Goal: Navigation & Orientation: Find specific page/section

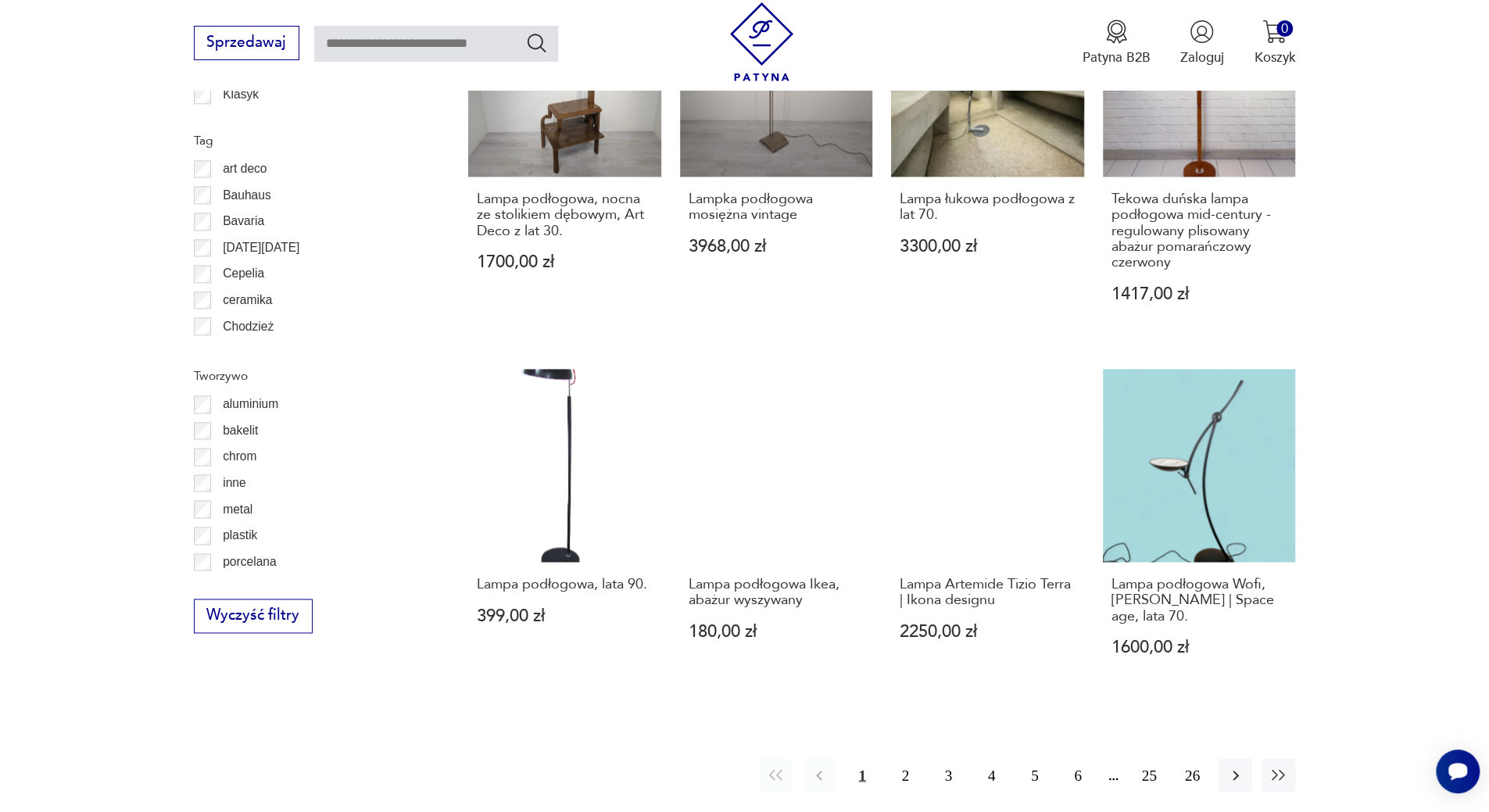
scroll to position [1558, 0]
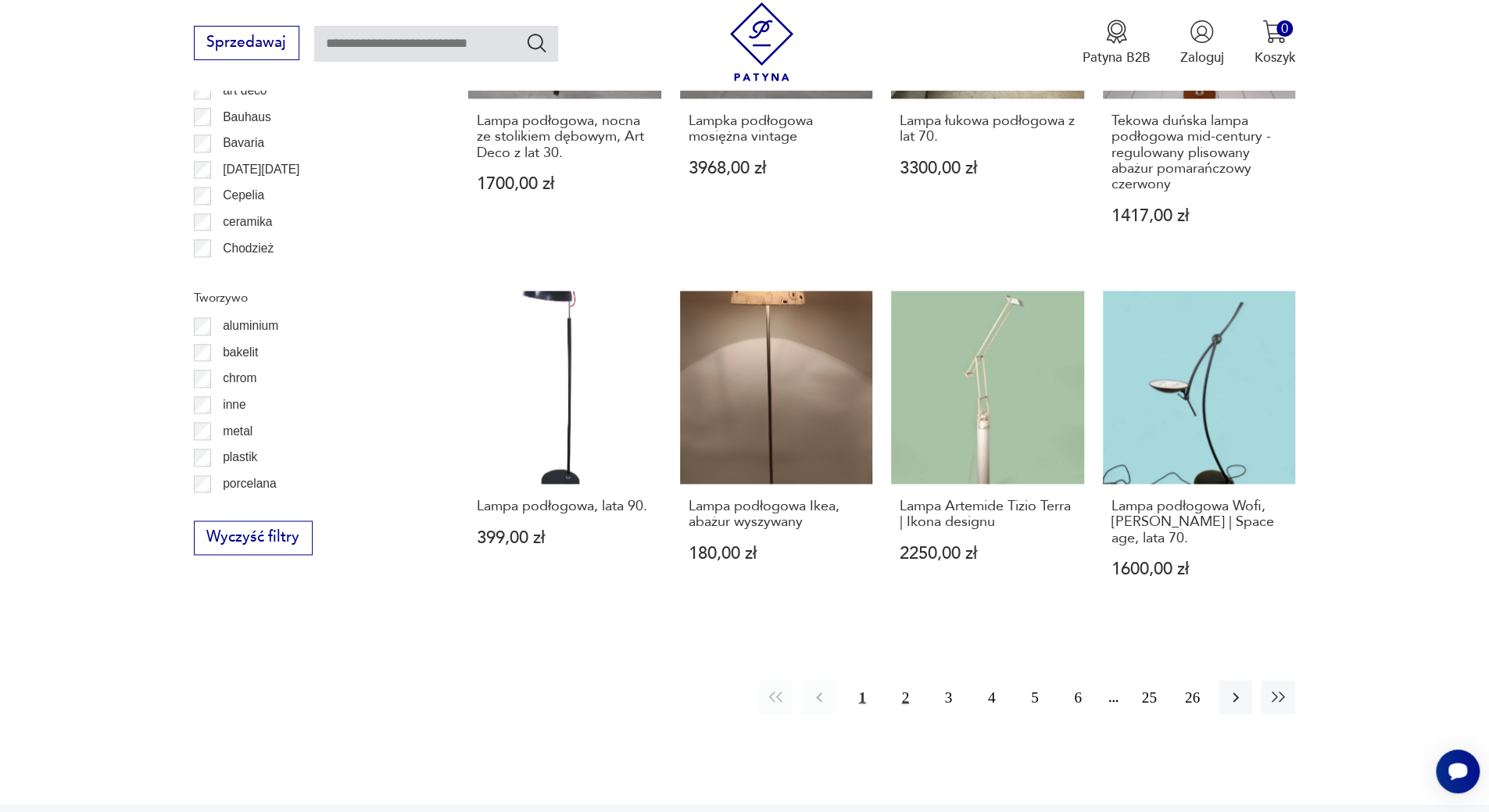
click at [906, 700] on button "2" at bounding box center [905, 696] width 34 height 34
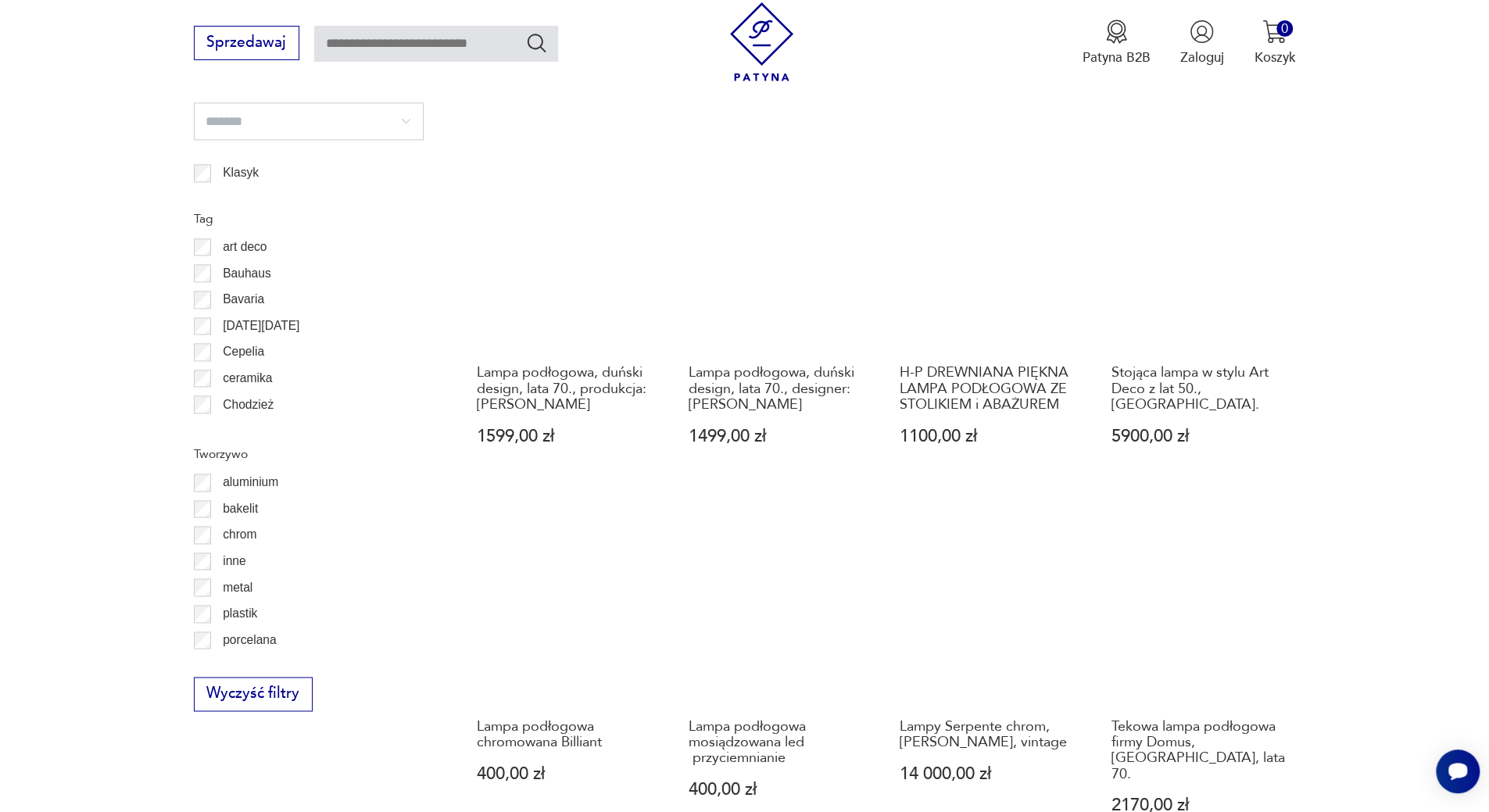
scroll to position [1558, 0]
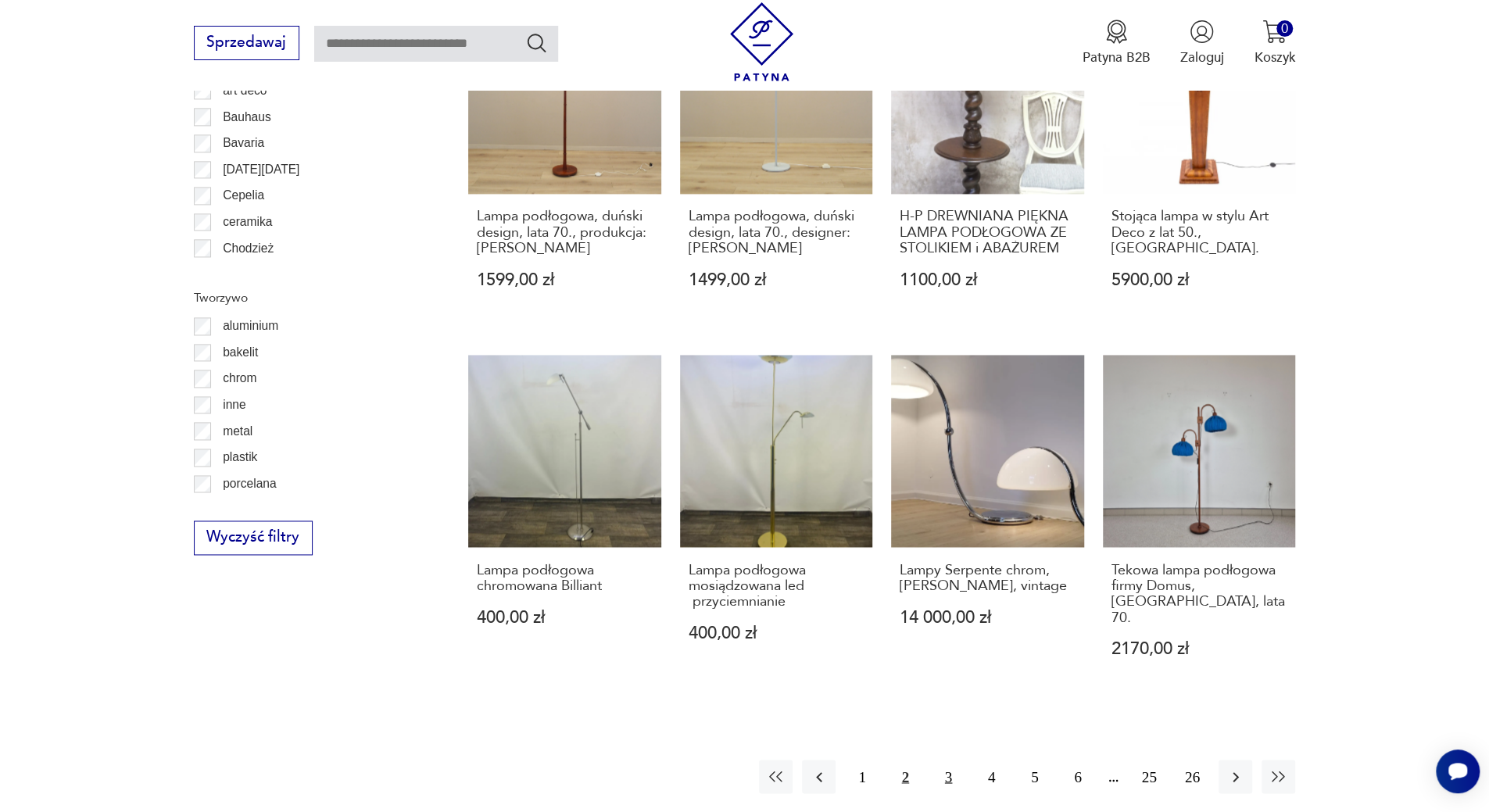
click at [950, 760] on button "3" at bounding box center [948, 777] width 34 height 34
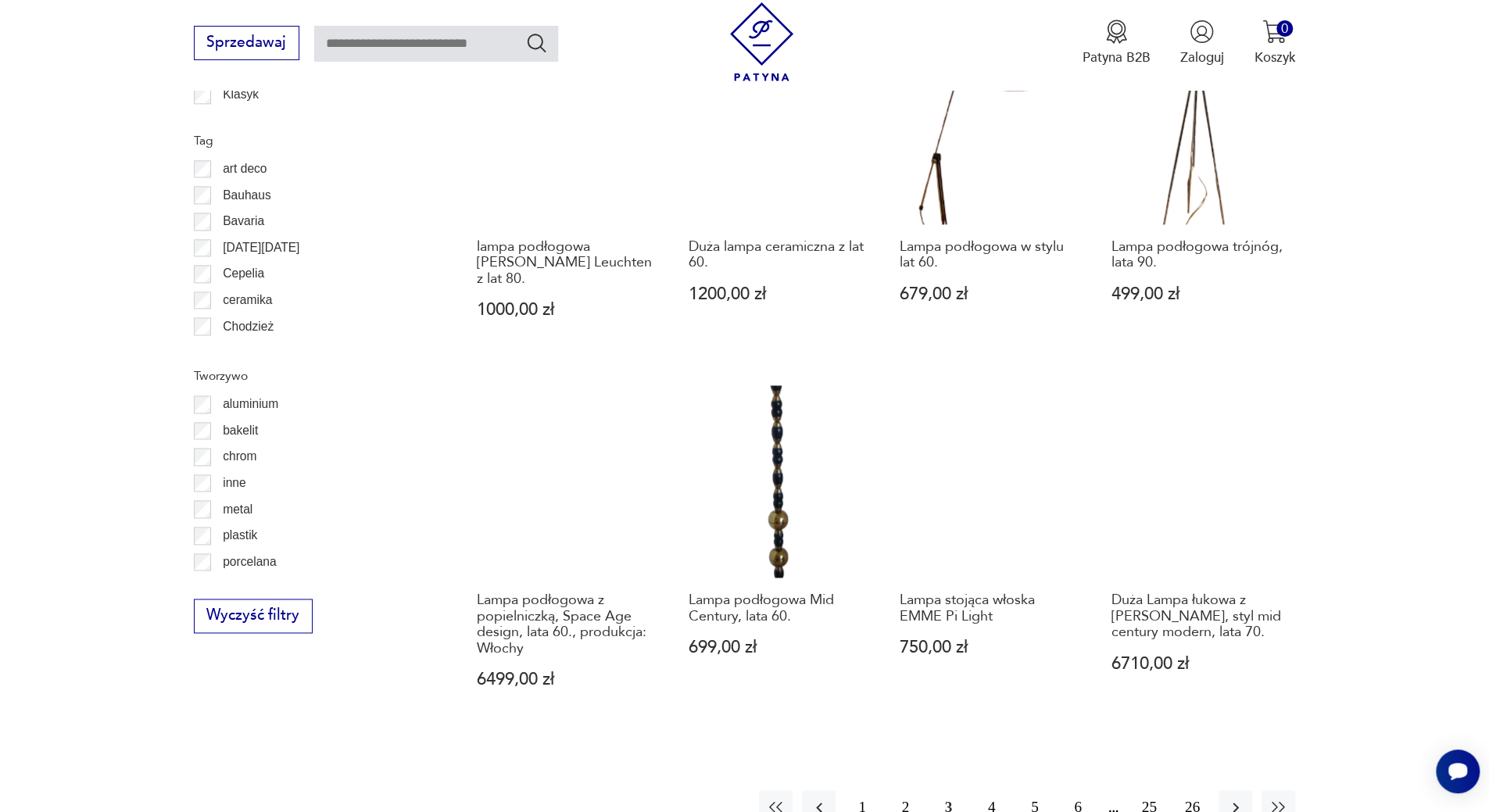
scroll to position [1558, 0]
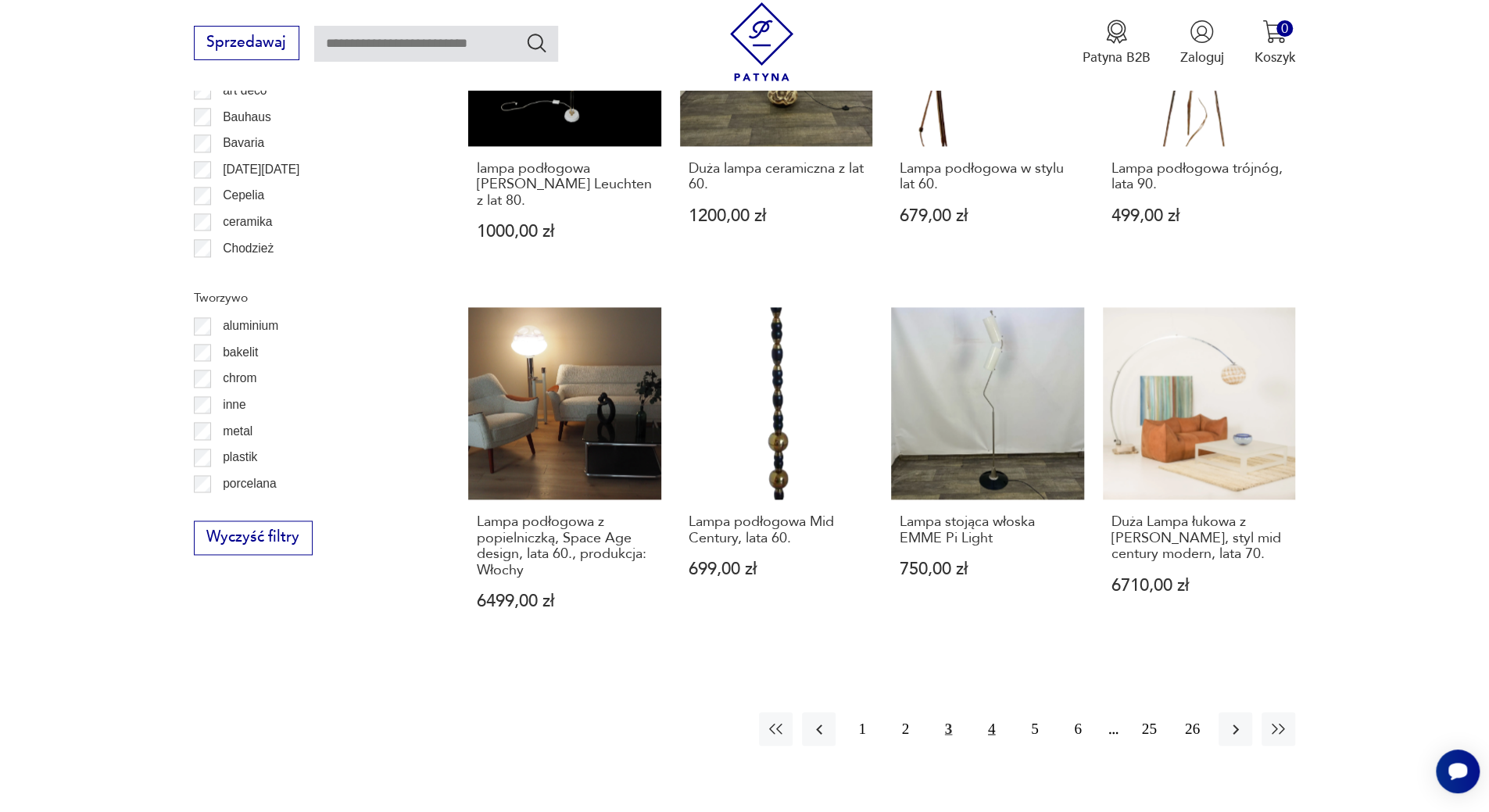
click at [988, 712] on button "4" at bounding box center [991, 729] width 34 height 34
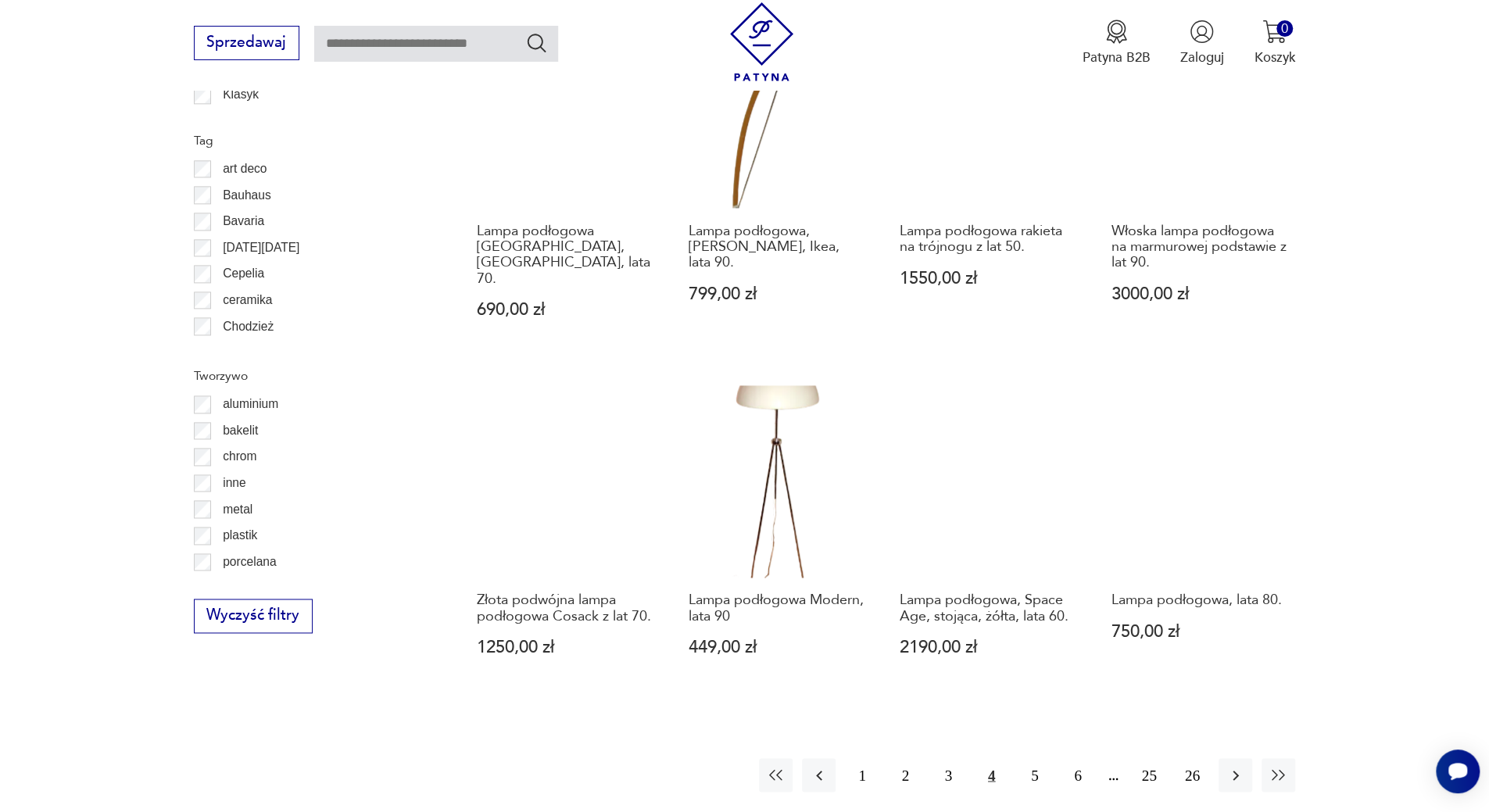
scroll to position [1636, 0]
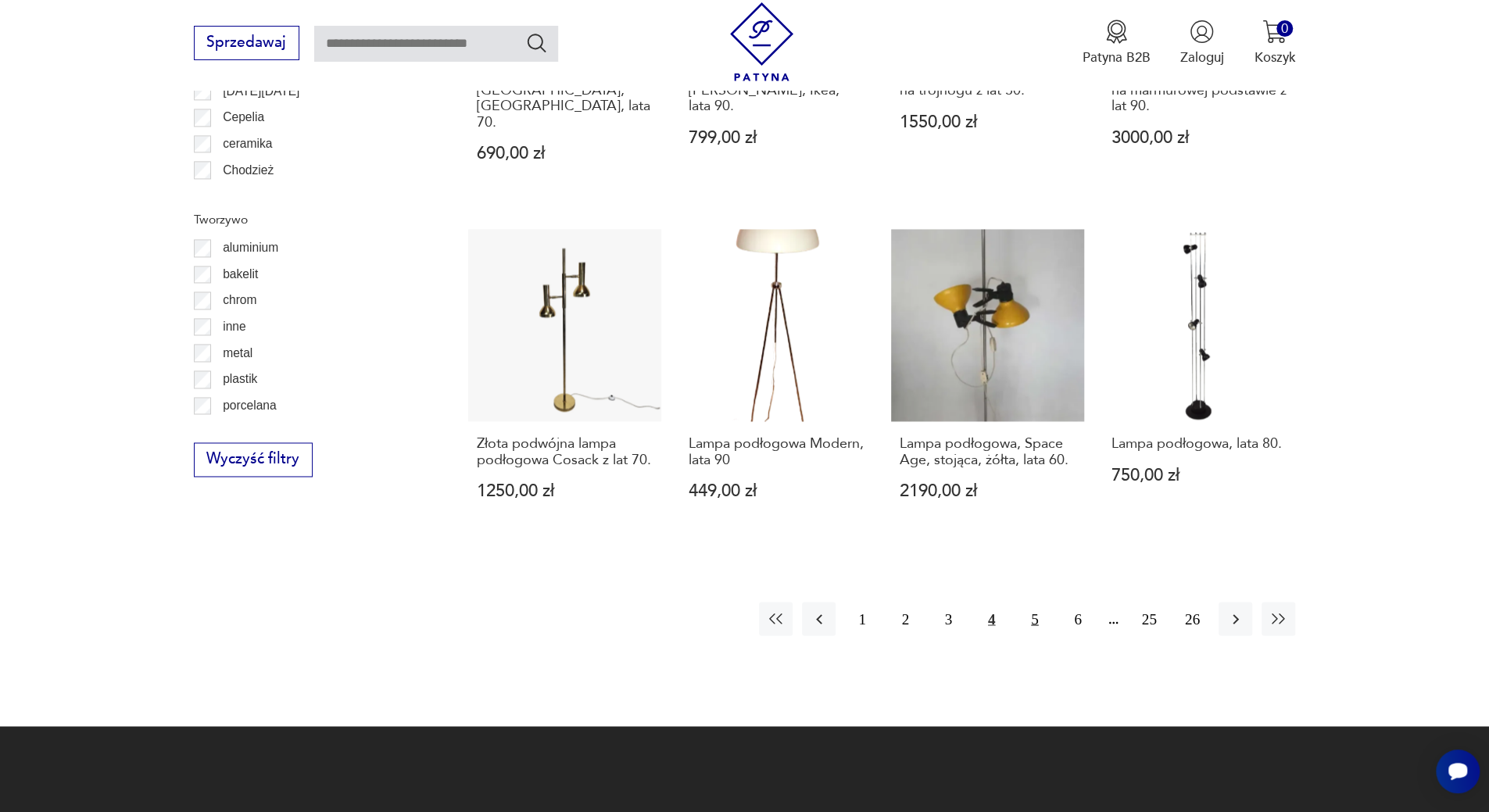
click at [1044, 606] on button "5" at bounding box center [1034, 618] width 34 height 34
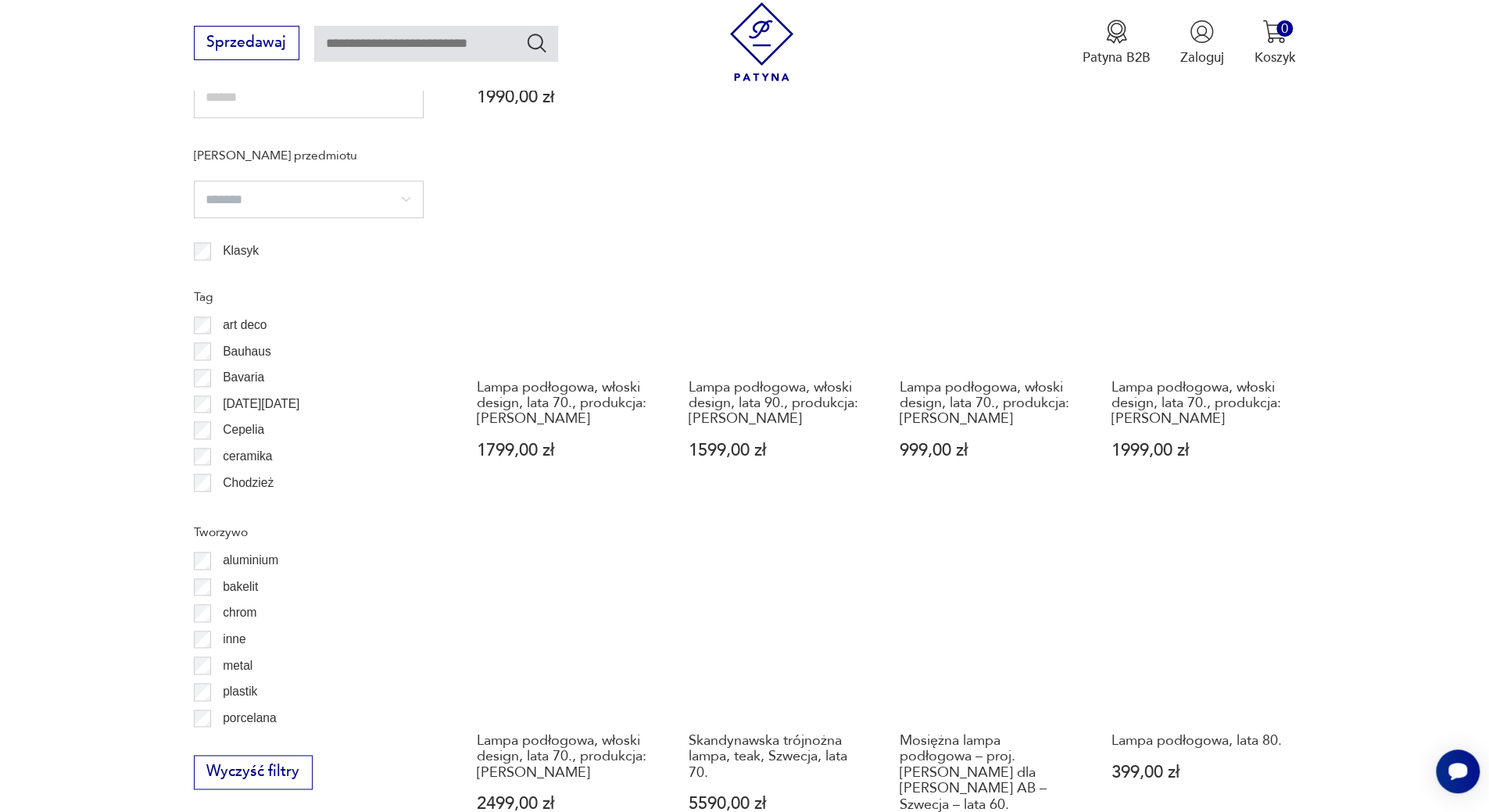
scroll to position [1558, 0]
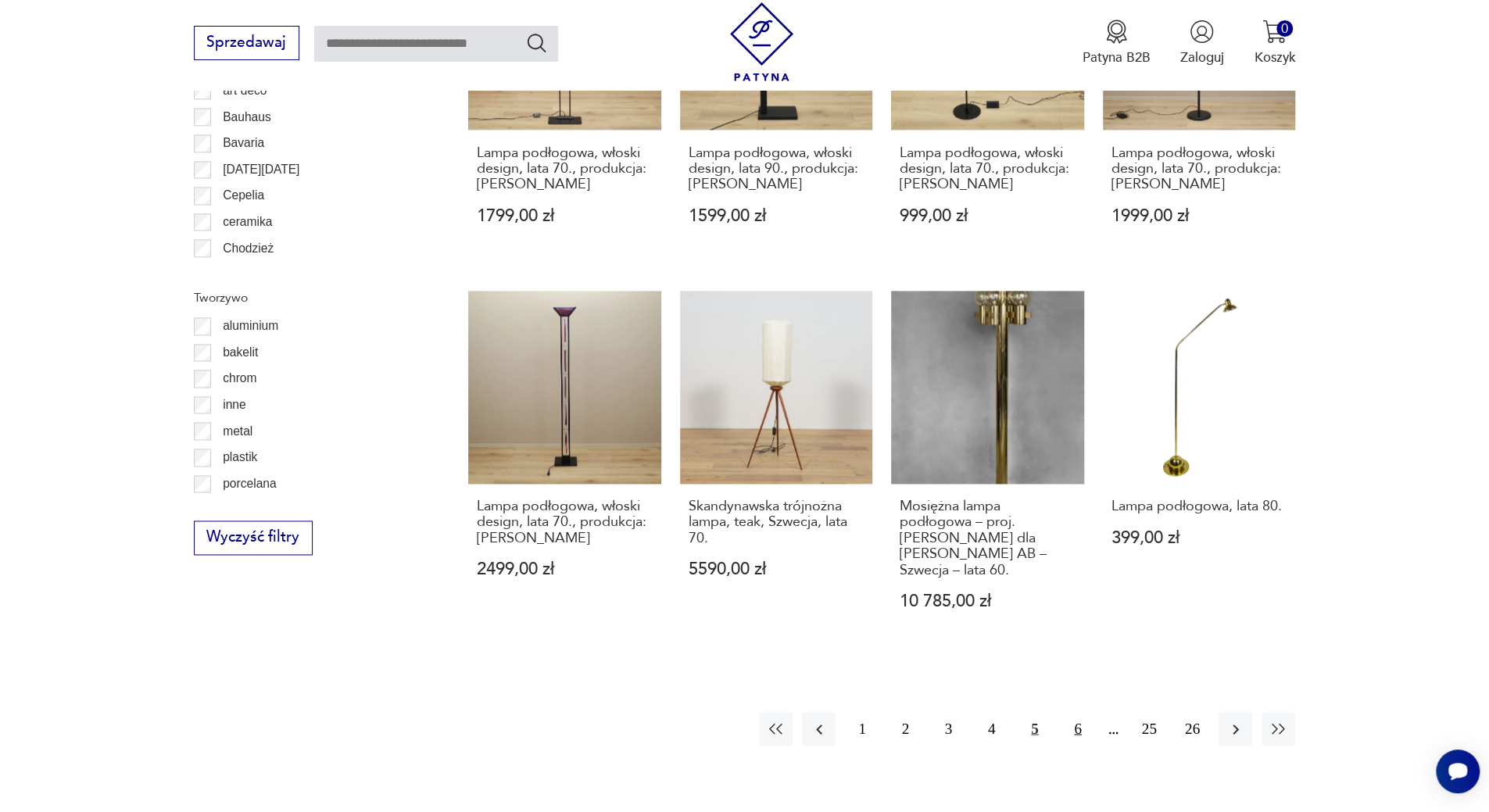
click at [1081, 712] on button "6" at bounding box center [1077, 729] width 34 height 34
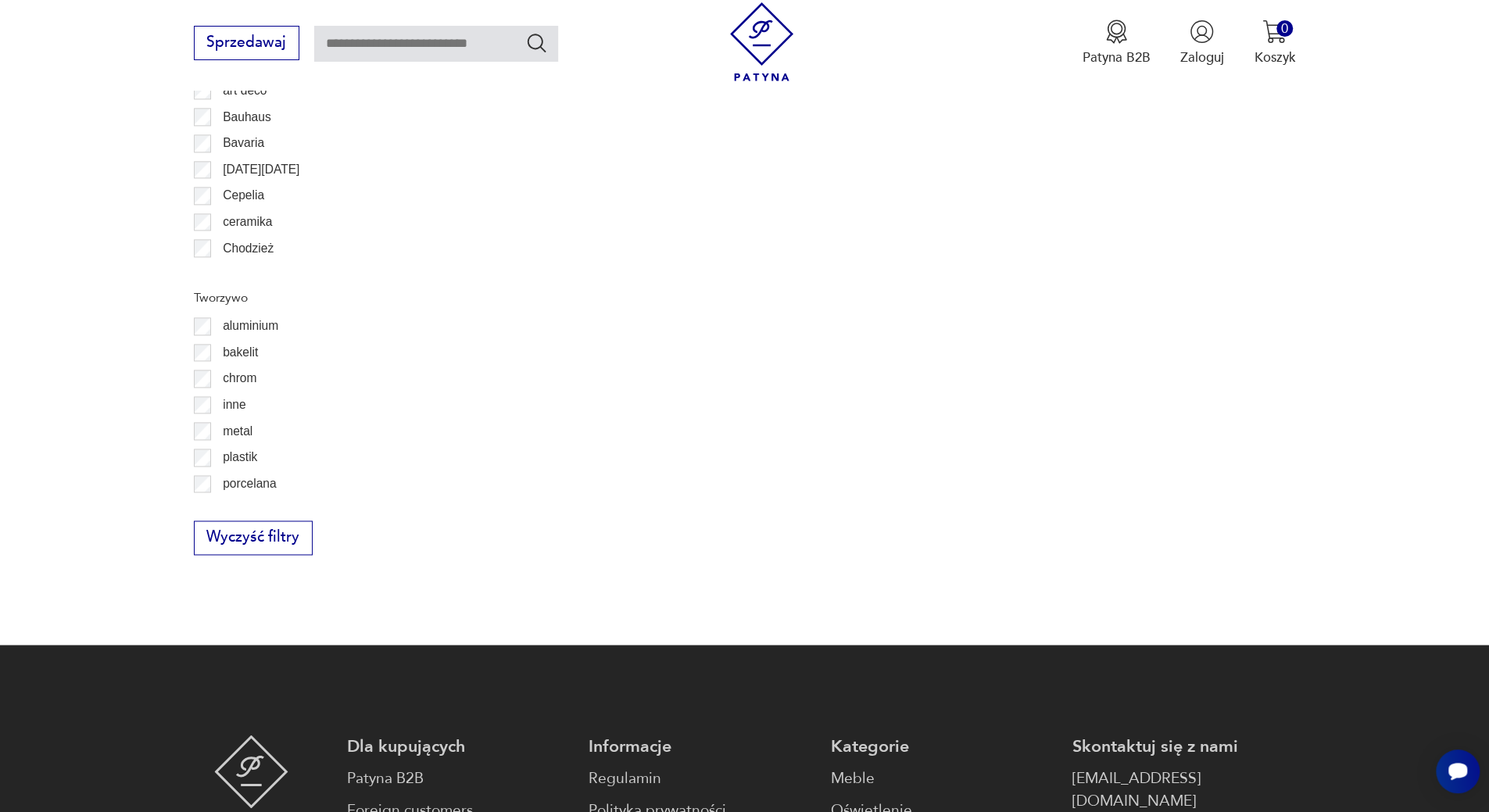
scroll to position [464, 0]
